Goal: Task Accomplishment & Management: Manage account settings

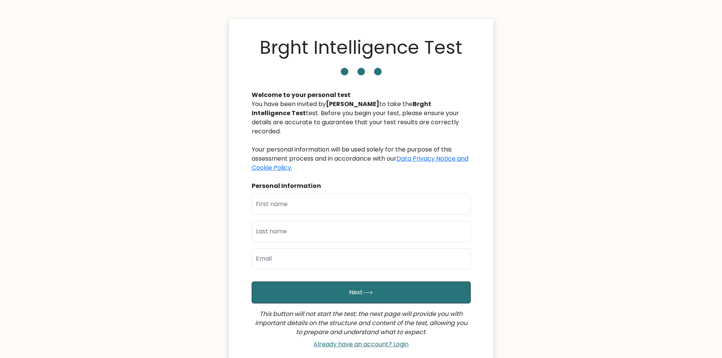
click at [492, 174] on div "Brght Intelligence Test Welcome to your personal test You have been invited by …" at bounding box center [361, 194] width 265 height 353
click at [404, 194] on input "text" at bounding box center [361, 204] width 219 height 21
type input "Fryl"
type input "Wong"
type input "wongfryl@gmail.com"
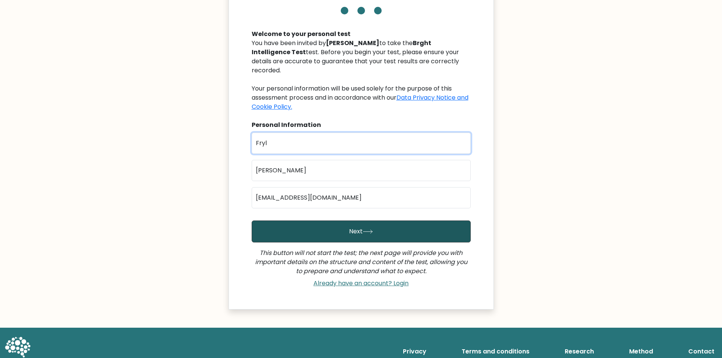
scroll to position [68, 0]
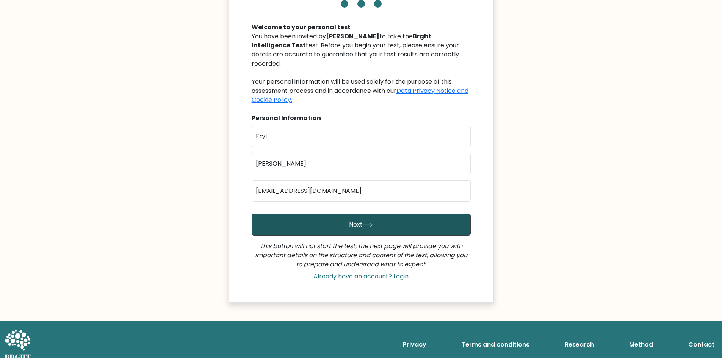
click at [342, 214] on button "Next" at bounding box center [361, 225] width 219 height 22
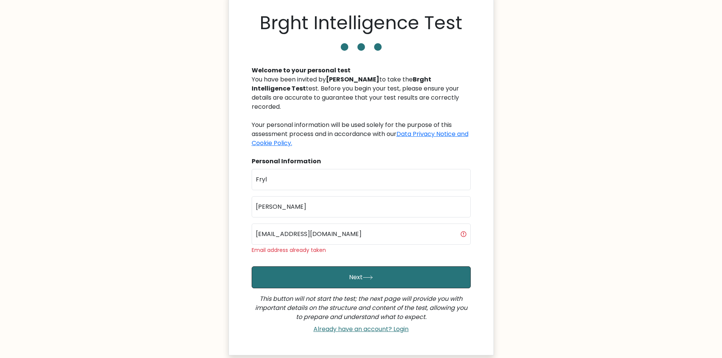
scroll to position [77, 0]
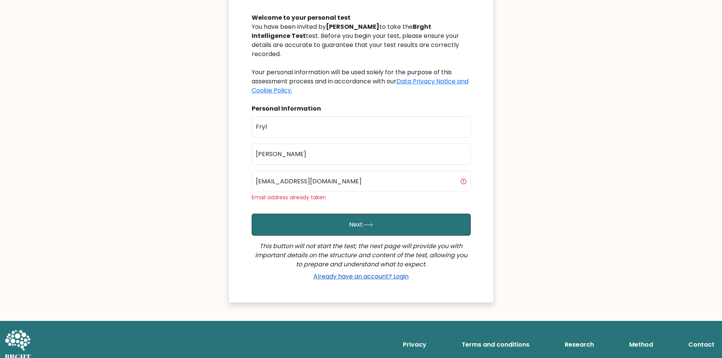
click at [344, 272] on link "Already have an account? Login" at bounding box center [360, 276] width 101 height 9
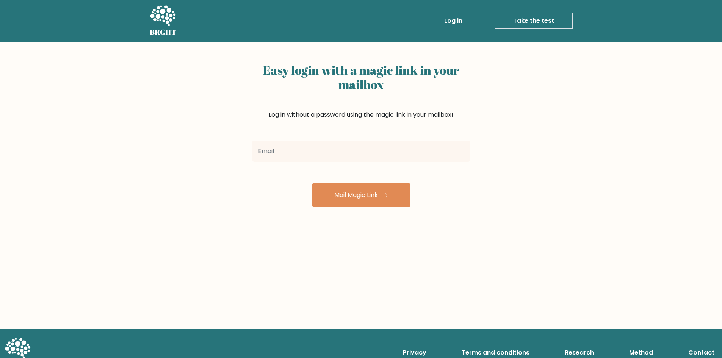
click at [383, 157] on input "email" at bounding box center [361, 151] width 218 height 21
type input "[EMAIL_ADDRESS][DOMAIN_NAME]"
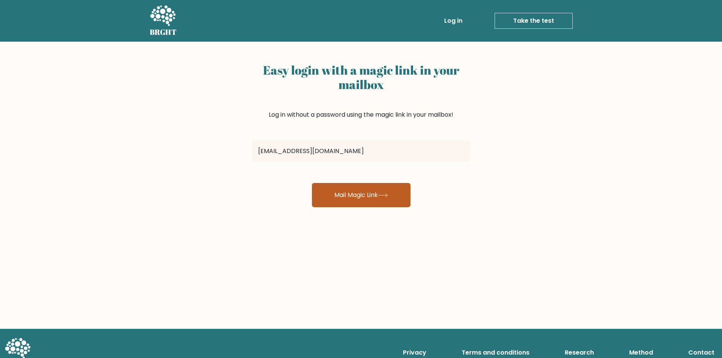
click at [367, 188] on button "Mail Magic Link" at bounding box center [361, 195] width 99 height 24
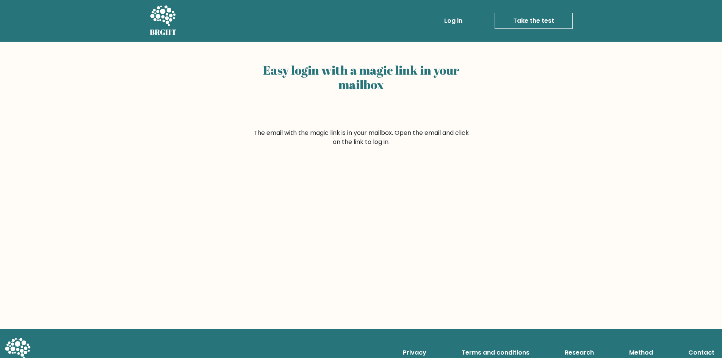
drag, startPoint x: 263, startPoint y: 134, endPoint x: 464, endPoint y: 147, distance: 201.3
click at [464, 147] on div "Easy login with a magic link in your mailbox The email with the magic link is i…" at bounding box center [361, 185] width 722 height 287
click at [464, 148] on div "Easy login with a magic link in your mailbox The email with the magic link is i…" at bounding box center [361, 185] width 722 height 287
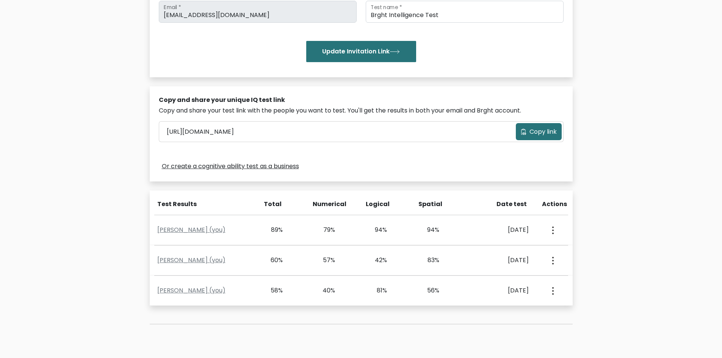
scroll to position [152, 0]
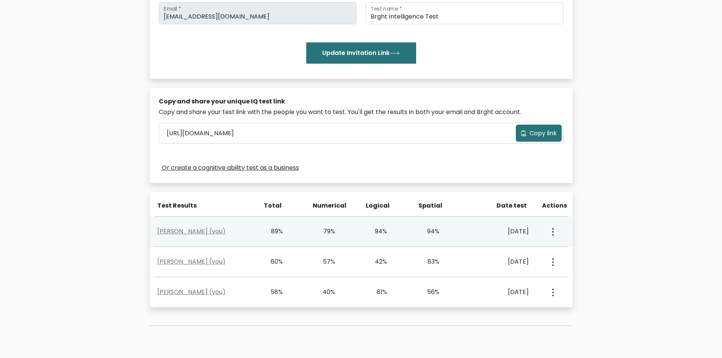
click at [547, 237] on div "View Profile" at bounding box center [552, 232] width 26 height 24
click at [552, 233] on icon "button" at bounding box center [553, 232] width 2 height 8
click at [576, 257] on link "View Profile" at bounding box center [580, 254] width 60 height 12
